Goal: Task Accomplishment & Management: Contribute content

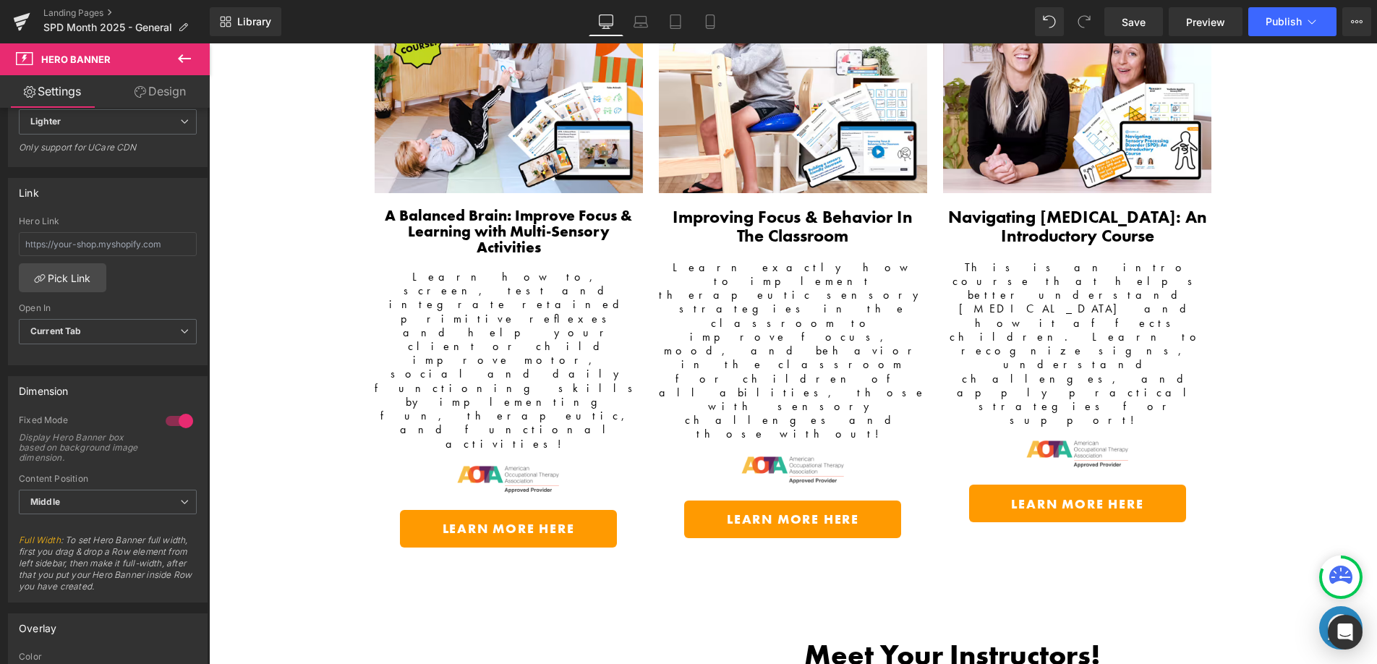
scroll to position [2524, 0]
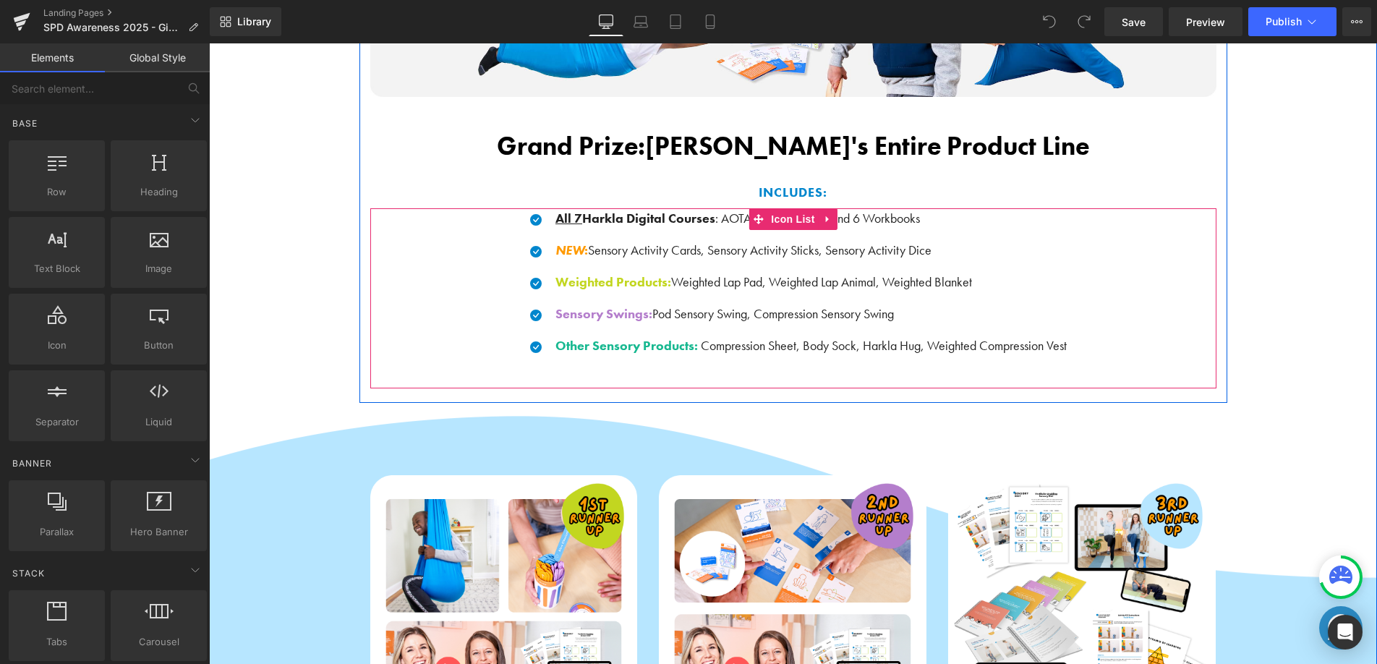
scroll to position [1285, 0]
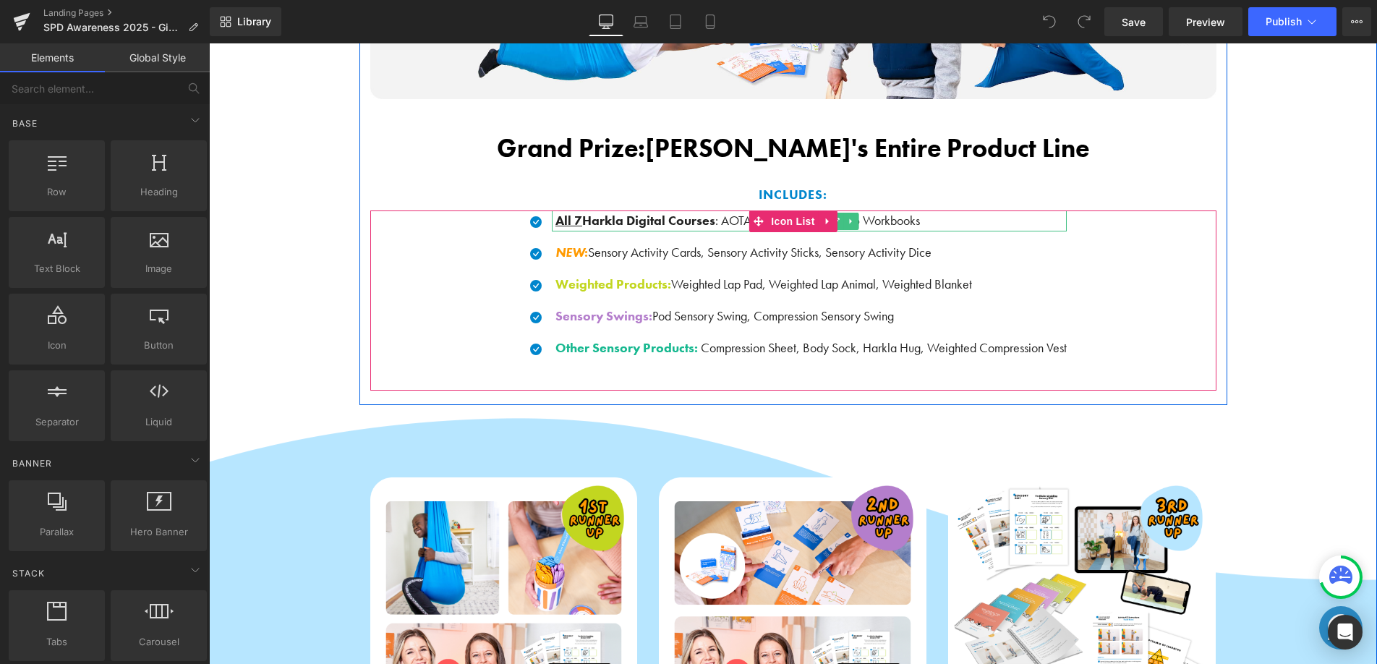
click at [886, 226] on span ": AOTA CEUs Included and 6 Workbooks" at bounding box center [817, 220] width 205 height 17
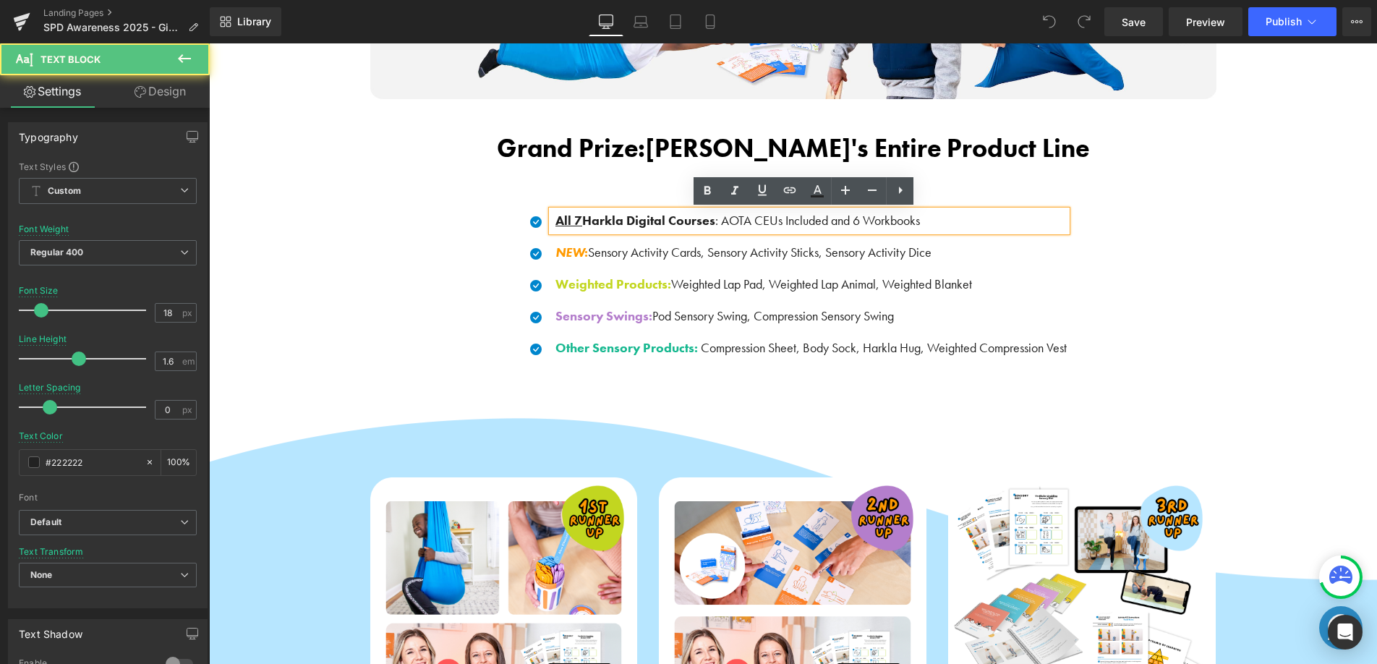
click at [798, 224] on span ": AOTA CEUs Included and 6 Workbooks" at bounding box center [817, 220] width 205 height 17
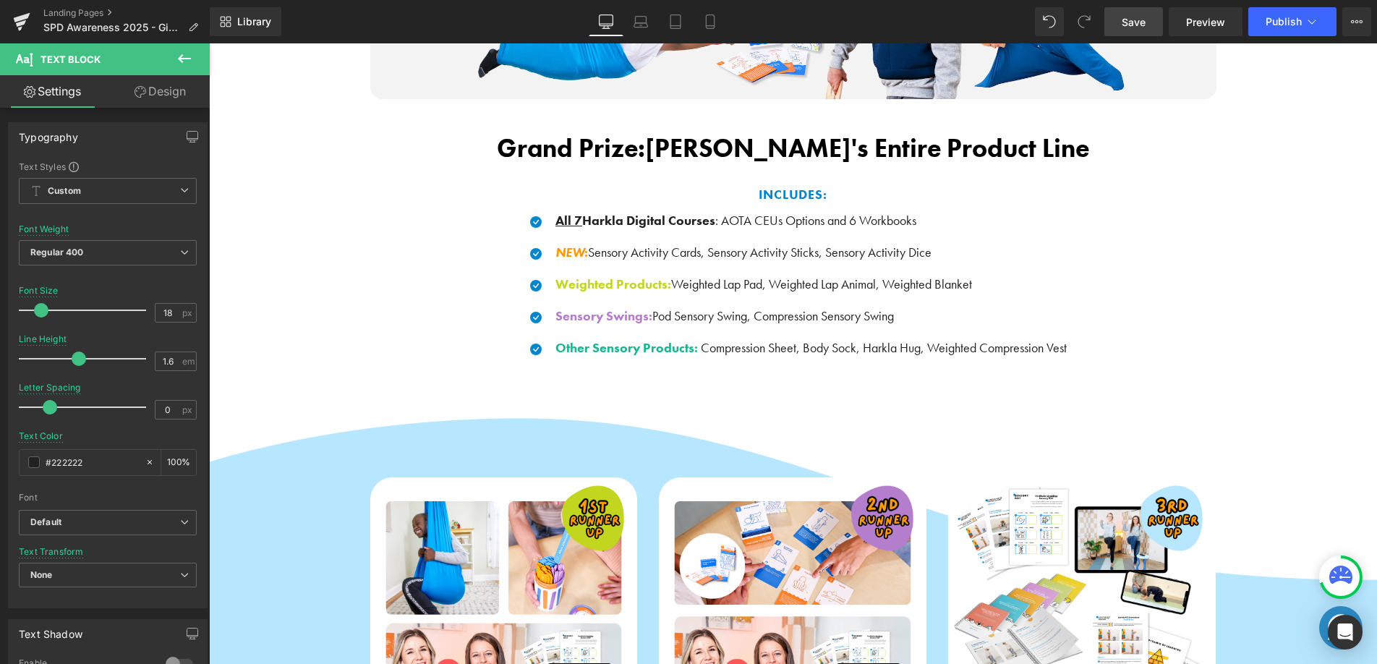
click at [1137, 22] on span "Save" at bounding box center [1133, 21] width 24 height 15
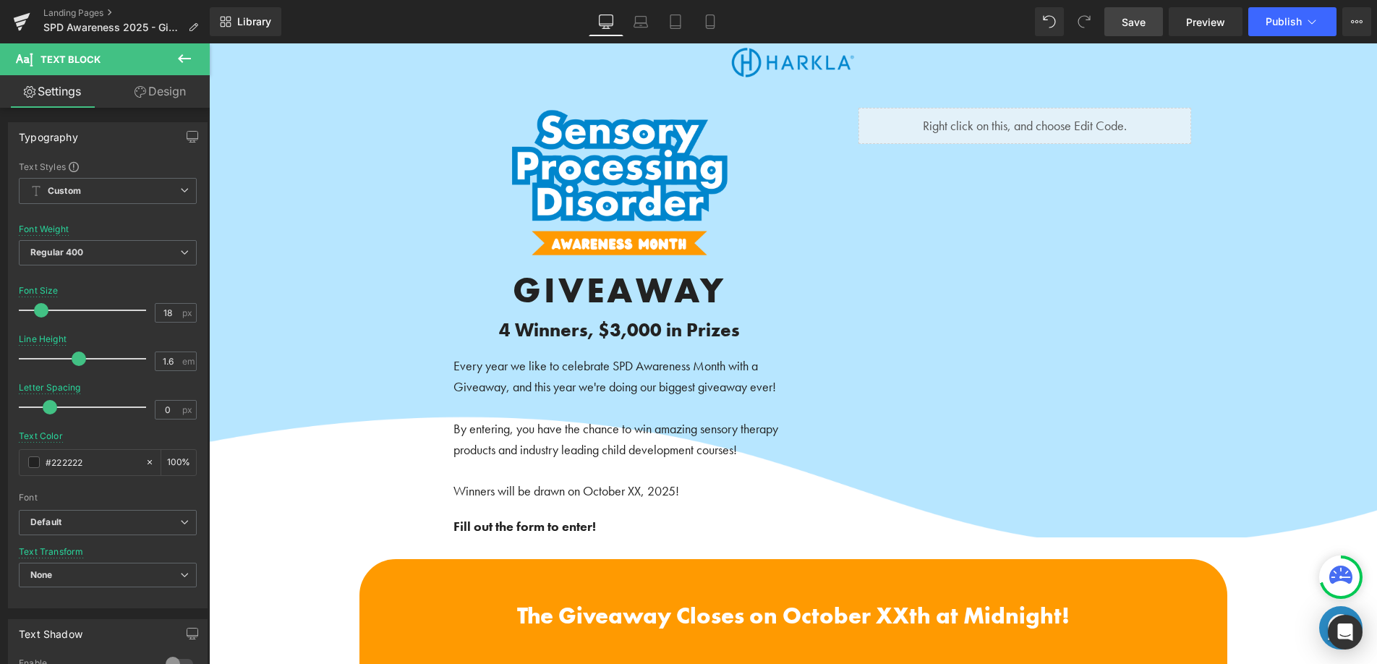
scroll to position [0, 0]
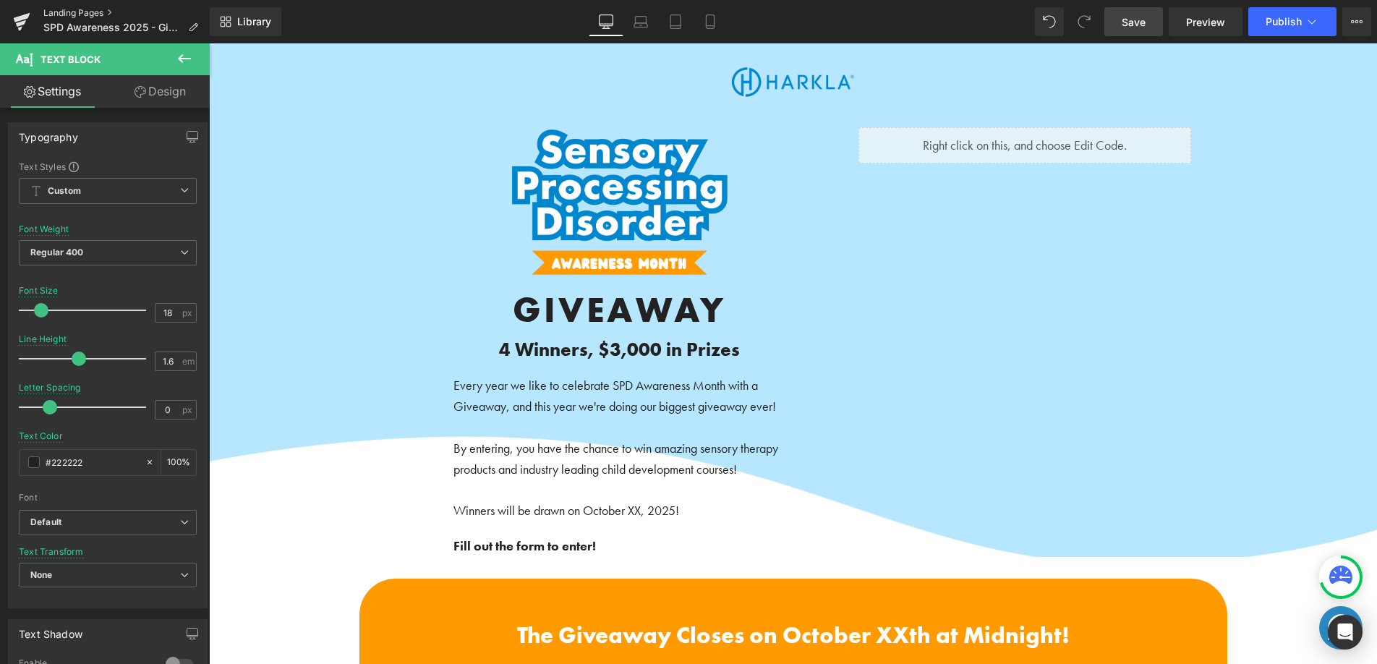
click at [98, 8] on link "Landing Pages" at bounding box center [126, 13] width 166 height 12
